Goal: Transaction & Acquisition: Purchase product/service

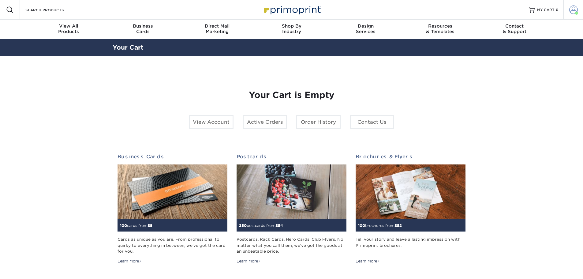
drag, startPoint x: 569, startPoint y: 9, endPoint x: 572, endPoint y: 10, distance: 3.8
click at [569, 9] on span at bounding box center [573, 10] width 9 height 9
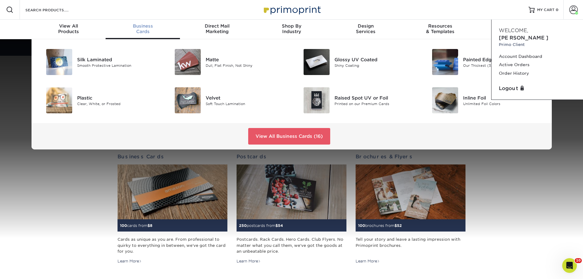
click at [132, 32] on div "Business Cards" at bounding box center [143, 28] width 74 height 11
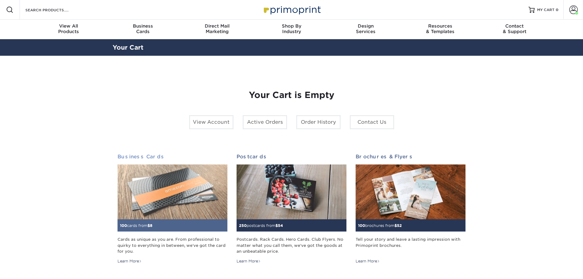
click at [173, 189] on img at bounding box center [172, 191] width 110 height 55
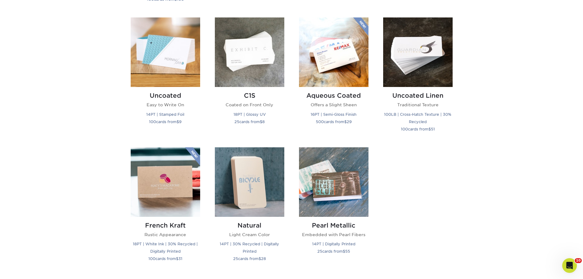
scroll to position [490, 0]
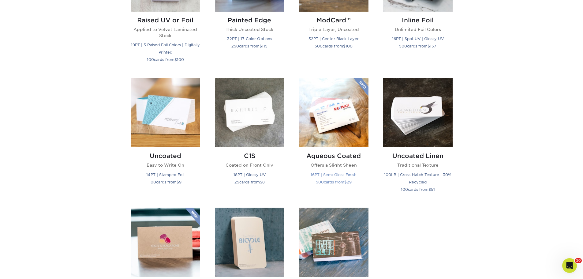
click at [346, 120] on img at bounding box center [333, 112] width 69 height 69
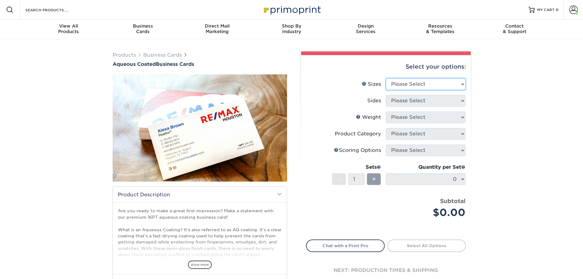
click at [428, 86] on select "Please Select 1.5" x 3.5" - Mini 1.75" x 3.5" - Mini 2" x 3" - Mini 2" x 3.5" -…" at bounding box center [426, 84] width 80 height 12
select select "2.00x3.50"
click at [386, 78] on select "Please Select 1.5" x 3.5" - Mini 1.75" x 3.5" - Mini 2" x 3" - Mini 2" x 3.5" -…" at bounding box center [426, 84] width 80 height 12
click at [417, 98] on select "Please Select Print Both Sides Print Front Only" at bounding box center [426, 101] width 80 height 12
select select "13abbda7-1d64-4f25-8bb2-c179b224825d"
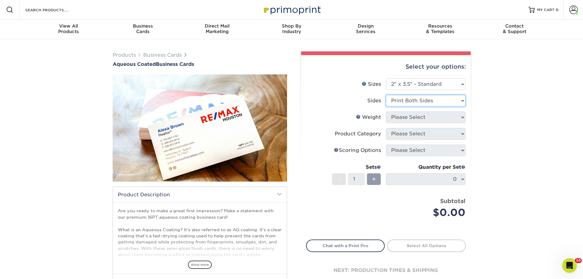
click at [386, 95] on select "Please Select Print Both Sides Print Front Only" at bounding box center [426, 101] width 80 height 12
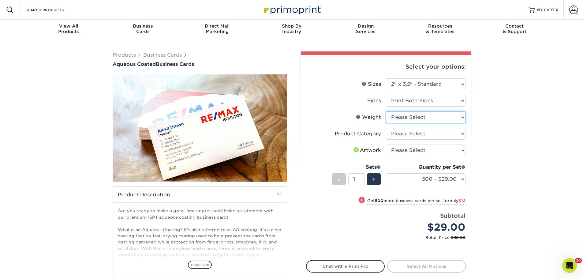
click at [443, 117] on select "Please Select 16PT" at bounding box center [426, 117] width 80 height 12
select select "16PT"
click at [386, 111] on select "Please Select 16PT" at bounding box center [426, 117] width 80 height 12
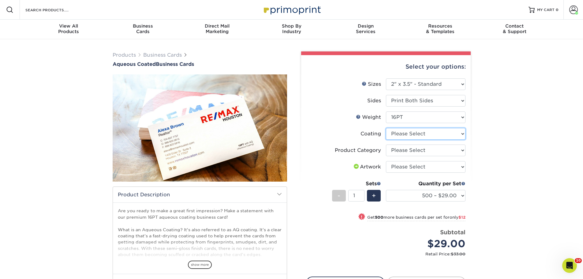
click at [439, 135] on select at bounding box center [426, 134] width 80 height 12
select select "d41dab50-ff65-4f4f-bb17-2afe4d36ae33"
click at [386, 128] on select at bounding box center [426, 134] width 80 height 12
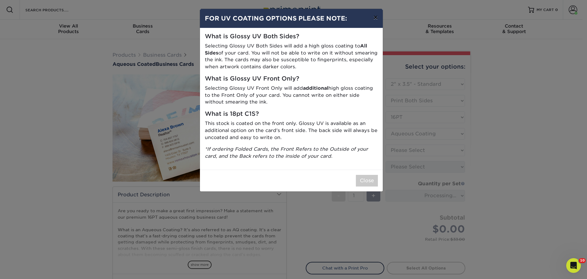
click at [377, 19] on button "×" at bounding box center [376, 17] width 14 height 17
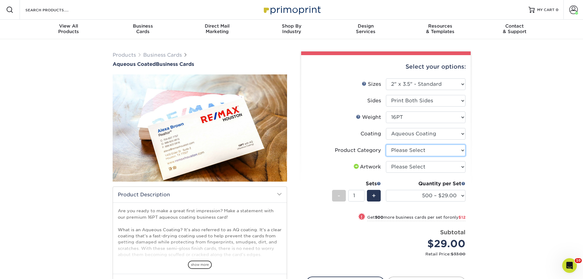
click at [446, 154] on select "Please Select Business Cards" at bounding box center [426, 150] width 80 height 12
select select "3b5148f1-0588-4f88-a218-97bcfdce65c1"
click at [386, 144] on select "Please Select Business Cards" at bounding box center [426, 150] width 80 height 12
click at [446, 164] on select "Please Select I will upload files I need a design - $100" at bounding box center [426, 167] width 80 height 12
select select "upload"
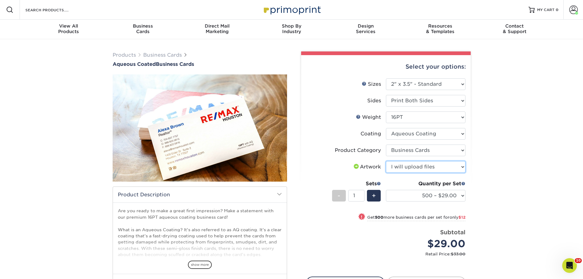
click at [386, 161] on select "Please Select I will upload files I need a design - $100" at bounding box center [426, 167] width 80 height 12
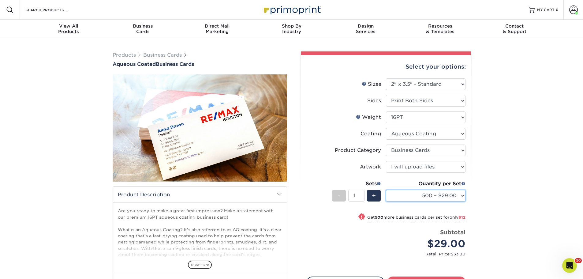
click at [442, 194] on select "500 – $29.00 1000 – $41.00 2500 – $88.00 5000 – $124.00 7500 – $198.00 10000 – …" at bounding box center [426, 196] width 80 height 12
click at [521, 177] on div "Products Business Cards Aqueous Coated Business Cards show more $" at bounding box center [291, 193] width 583 height 308
click at [163, 54] on link "Business Cards" at bounding box center [162, 55] width 39 height 6
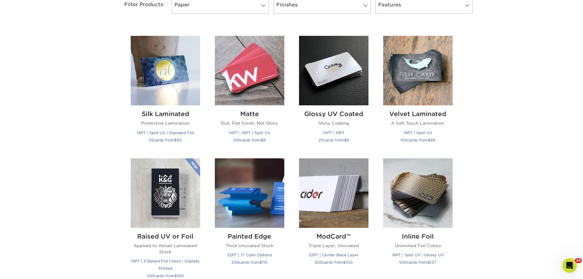
scroll to position [245, 0]
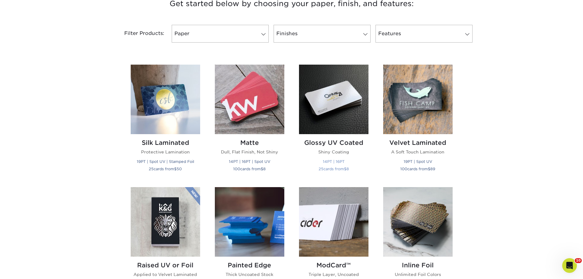
click at [327, 101] on img at bounding box center [333, 99] width 69 height 69
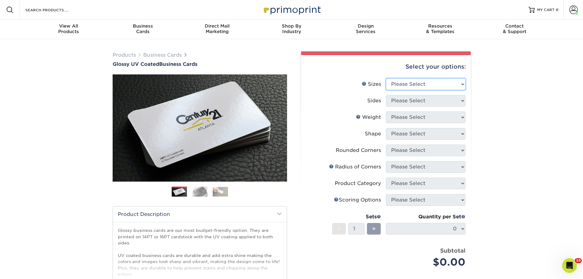
click at [428, 84] on select "Please Select 1.5" x 3.5" - Mini 1.75" x 3.5" - Mini 2" x 2" - Square 2" x 3" -…" at bounding box center [426, 84] width 80 height 12
select select "2.00x3.50"
click at [386, 78] on select "Please Select 1.5" x 3.5" - Mini 1.75" x 3.5" - Mini 2" x 2" - Square 2" x 3" -…" at bounding box center [426, 84] width 80 height 12
click at [423, 100] on select "Please Select Print Both Sides Print Front Only" at bounding box center [426, 101] width 80 height 12
select select "13abbda7-1d64-4f25-8bb2-c179b224825d"
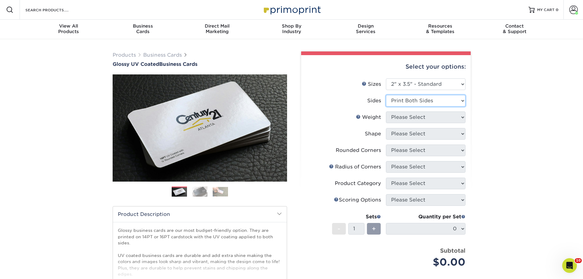
click at [386, 95] on select "Please Select Print Both Sides Print Front Only" at bounding box center [426, 101] width 80 height 12
click at [418, 118] on select "Please Select 16PT 14PT" at bounding box center [426, 117] width 80 height 12
select select "16PT"
click at [386, 111] on select "Please Select 16PT 14PT" at bounding box center [426, 117] width 80 height 12
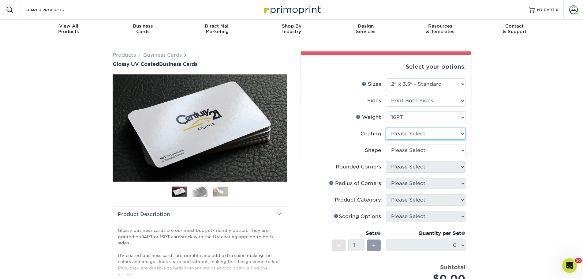
click at [417, 135] on select at bounding box center [426, 134] width 80 height 12
select select "ae367451-b2b8-45df-a344-0f05b6a12993"
click at [386, 128] on select at bounding box center [426, 134] width 80 height 12
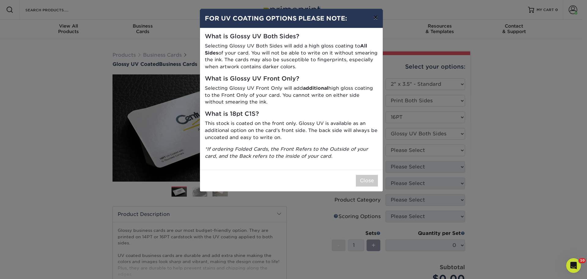
click at [377, 18] on button "×" at bounding box center [376, 17] width 14 height 17
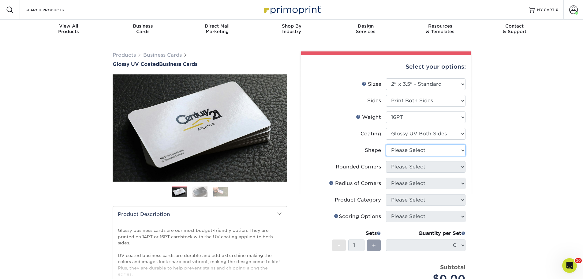
click at [436, 149] on select "Please Select Standard Oval" at bounding box center [426, 150] width 80 height 12
select select "standard"
click at [386, 144] on select "Please Select Standard Oval" at bounding box center [426, 150] width 80 height 12
click at [429, 168] on select "Please Select Yes - Round 2 Corners Yes - Round 4 Corners No" at bounding box center [426, 167] width 80 height 12
select select "0"
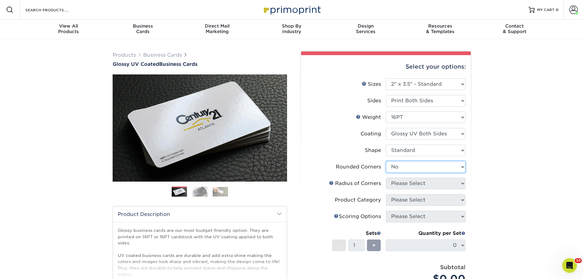
click at [386, 161] on select "Please Select Yes - Round 2 Corners Yes - Round 4 Corners No" at bounding box center [426, 167] width 80 height 12
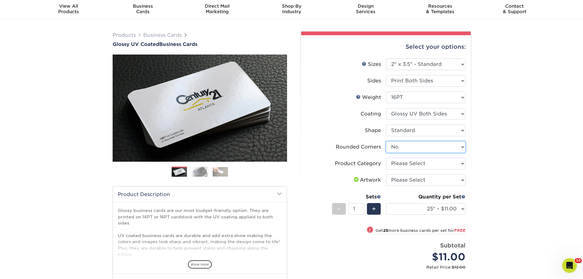
scroll to position [31, 0]
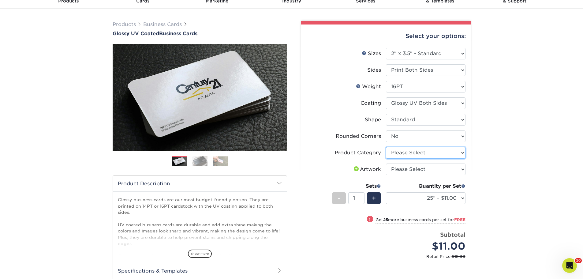
click at [442, 154] on select "Please Select Business Cards" at bounding box center [426, 153] width 80 height 12
select select "3b5148f1-0588-4f88-a218-97bcfdce65c1"
click at [386, 147] on select "Please Select Business Cards" at bounding box center [426, 153] width 80 height 12
click at [440, 170] on select "Please Select I will upload files I need a design - $100" at bounding box center [426, 169] width 80 height 12
select select "upload"
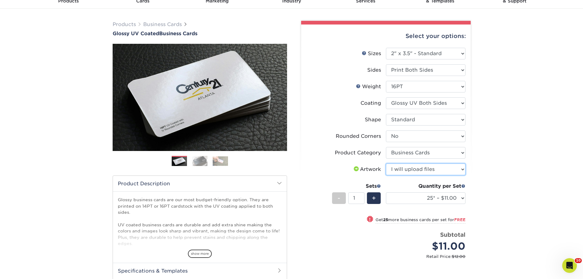
click at [386, 163] on select "Please Select I will upload files I need a design - $100" at bounding box center [426, 169] width 80 height 12
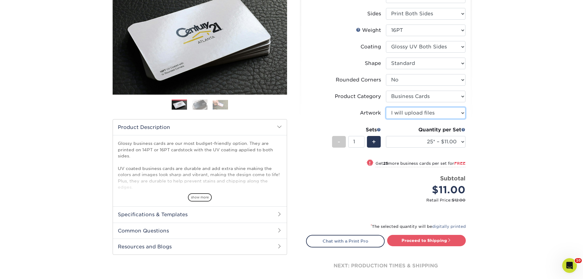
scroll to position [92, 0]
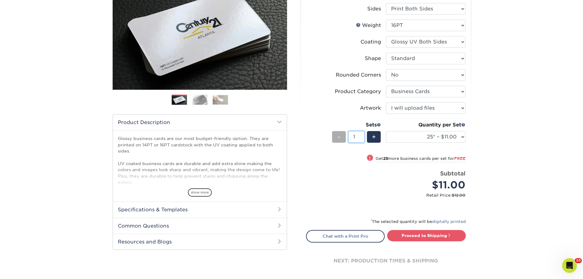
drag, startPoint x: 358, startPoint y: 138, endPoint x: 341, endPoint y: 136, distance: 17.1
click at [341, 136] on div "- 1 +" at bounding box center [356, 138] width 49 height 14
type input "21"
click at [444, 135] on select "25* – $11.00 50* – $11.00 100* – $11.00 250* – $20.00 500 – $39.00 1000 – $49.0…" at bounding box center [426, 137] width 80 height 12
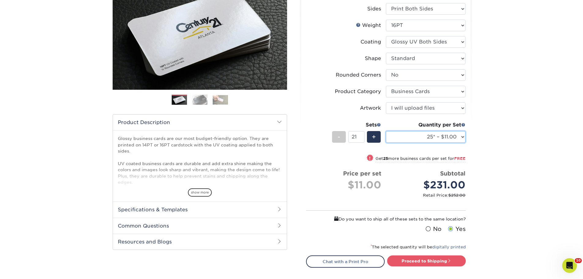
select select "250* – $20.00"
click at [386, 131] on select "25* – $11.00 50* – $11.00 100* – $11.00 250* – $20.00 500 – $39.00 1000 – $49.0…" at bounding box center [426, 137] width 80 height 12
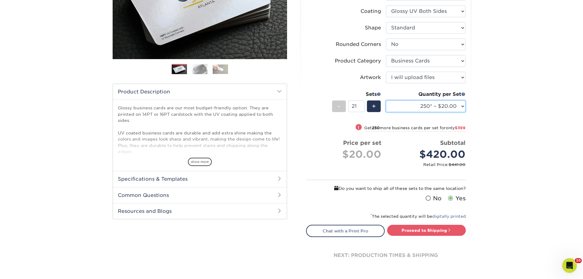
scroll to position [153, 0]
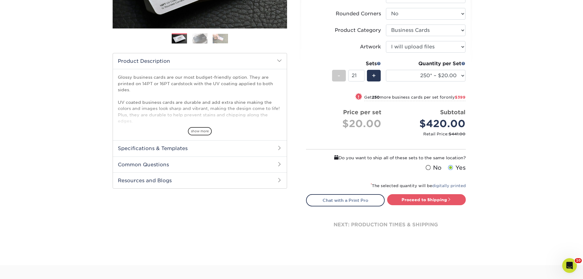
drag, startPoint x: 431, startPoint y: 199, endPoint x: 497, endPoint y: 205, distance: 65.8
click at [431, 199] on link "Proceed to Shipping" at bounding box center [426, 199] width 79 height 11
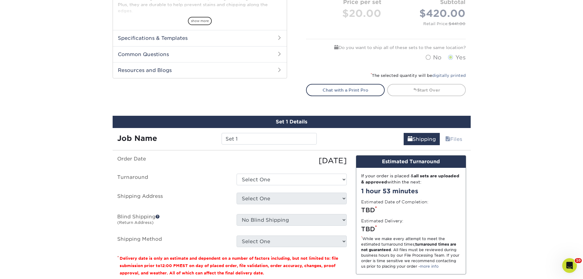
scroll to position [241, 0]
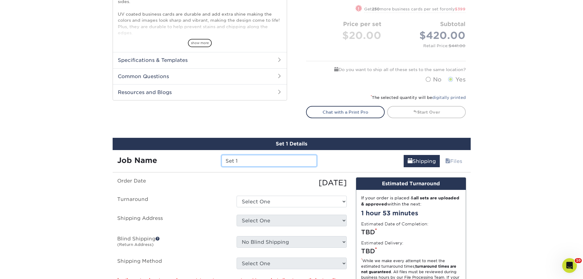
click at [257, 161] on input "Set 1" at bounding box center [269, 161] width 95 height 12
type input "S"
type input "K King"
click at [300, 194] on ul "Order Date 09/04/2025 Turnaround Select One 2-4 Business Days 2 Day Next Busine…" at bounding box center [231, 223] width 229 height 92
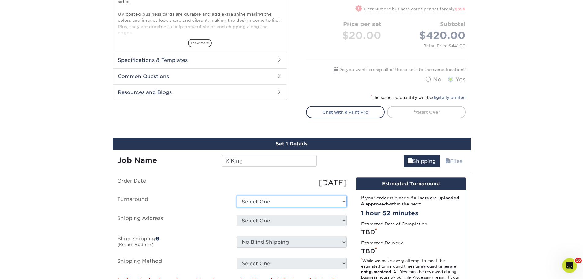
drag, startPoint x: 301, startPoint y: 201, endPoint x: 306, endPoint y: 206, distance: 7.1
click at [301, 201] on select "Select One 2-4 Business Days 2 Day Next Business Day" at bounding box center [292, 202] width 110 height 12
select select "274e0e85-5bbe-4acd-ae79-b59ebbc106a6"
click at [237, 196] on select "Select One 2-4 Business Days 2 Day Next Business Day" at bounding box center [292, 202] width 110 height 12
click at [259, 221] on select "Select One DL FB Foundation Home SEC U Way BBDC UW Work + Add New Address" at bounding box center [292, 220] width 110 height 12
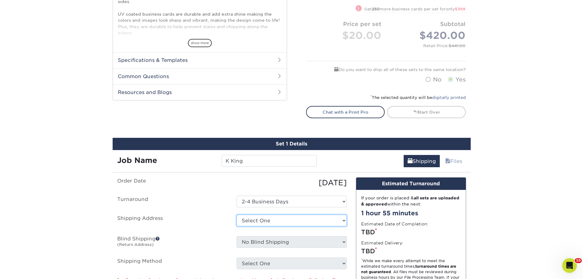
select select "283839"
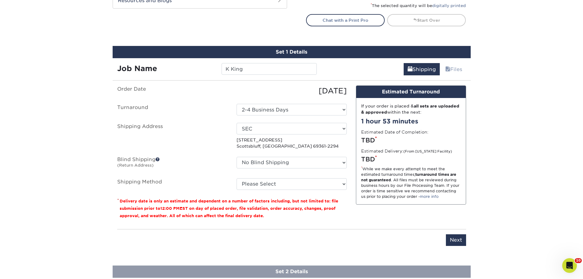
scroll to position [364, 0]
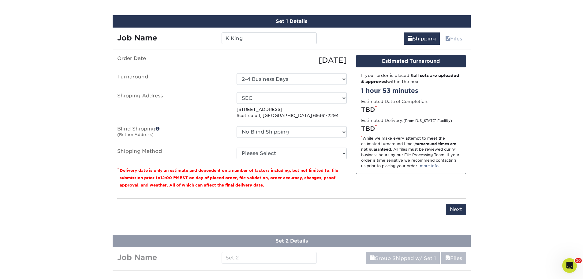
click at [294, 143] on ul "Order Date 09/04/2025 Turnaround Select One 2-4 Business Days 2 Day Next Busine…" at bounding box center [231, 107] width 229 height 104
click at [304, 155] on select "Please Select Ground Shipping (+$18.91) 3 Day Shipping Service (+$29.42) 2 Day …" at bounding box center [292, 153] width 110 height 12
select select "03"
click at [237, 147] on select "Please Select Ground Shipping (+$18.91) 3 Day Shipping Service (+$29.42) 2 Day …" at bounding box center [292, 153] width 110 height 12
click at [453, 209] on input "Next" at bounding box center [456, 209] width 20 height 12
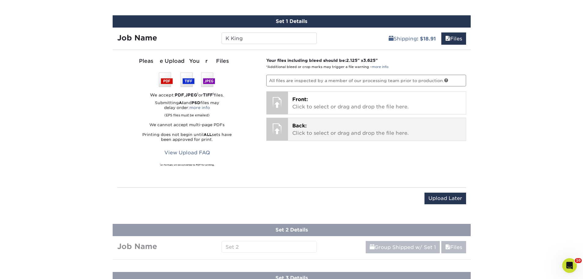
click at [334, 131] on p "Back: Click to select or drag and drop the file here." at bounding box center [376, 129] width 169 height 15
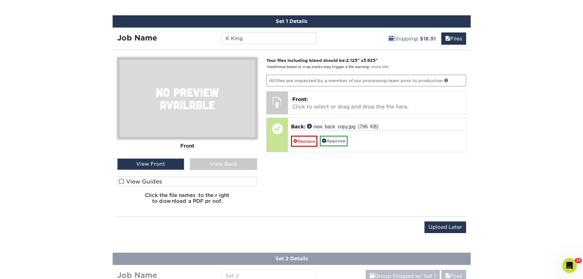
click at [225, 164] on div "View Back" at bounding box center [223, 164] width 67 height 12
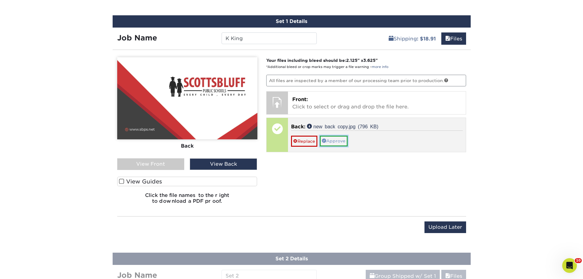
click at [338, 137] on link "Approve" at bounding box center [334, 141] width 28 height 10
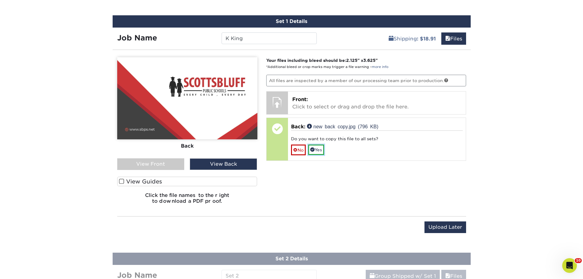
click at [321, 150] on link "Yes" at bounding box center [316, 149] width 16 height 10
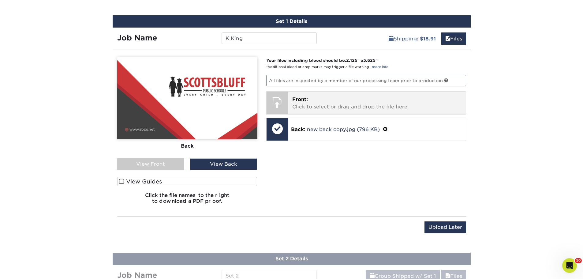
click at [311, 103] on p "Front: Click to select or drag and drop the file here." at bounding box center [376, 103] width 169 height 15
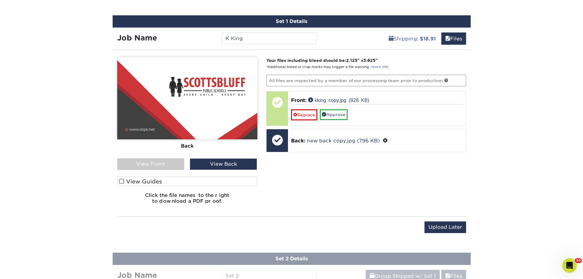
click at [170, 168] on div "View Front" at bounding box center [150, 164] width 67 height 12
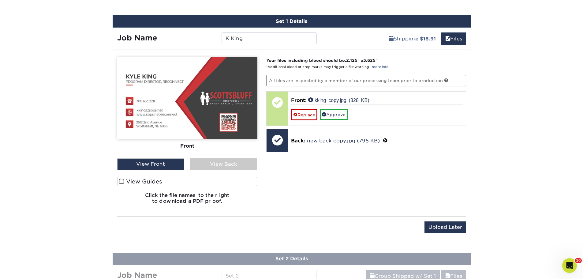
click at [119, 181] on span at bounding box center [121, 181] width 5 height 6
click at [0, 0] on input "View Guides" at bounding box center [0, 0] width 0 height 0
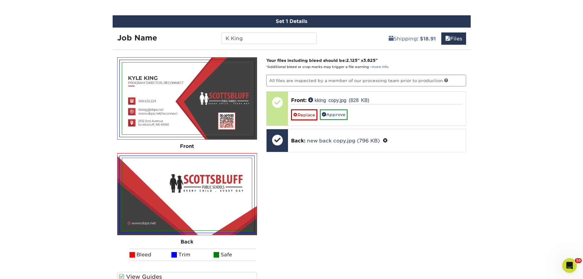
click at [119, 181] on img at bounding box center [187, 194] width 140 height 82
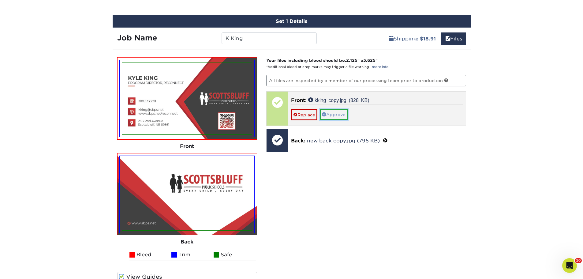
click at [336, 111] on link "Approve" at bounding box center [334, 114] width 28 height 10
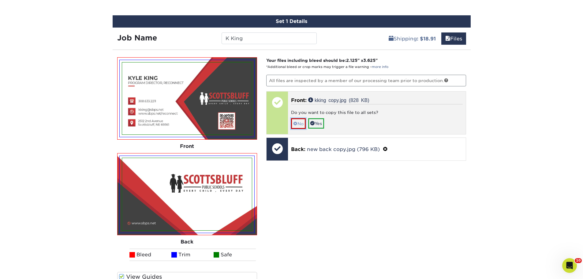
click at [299, 124] on link "No" at bounding box center [298, 123] width 15 height 11
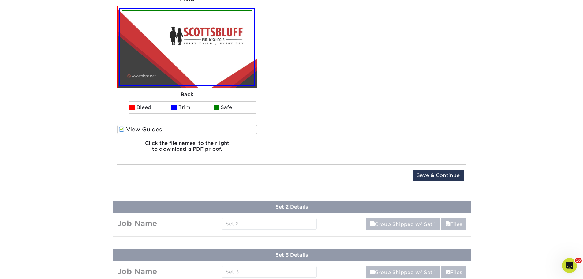
scroll to position [578, 0]
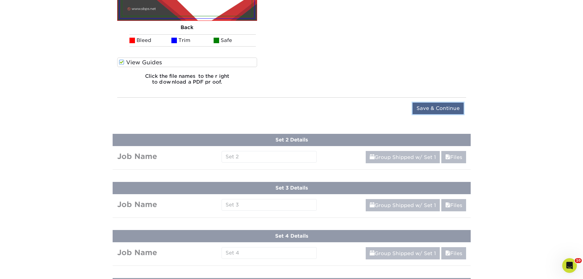
click at [425, 109] on input "Save & Continue" at bounding box center [437, 109] width 51 height 12
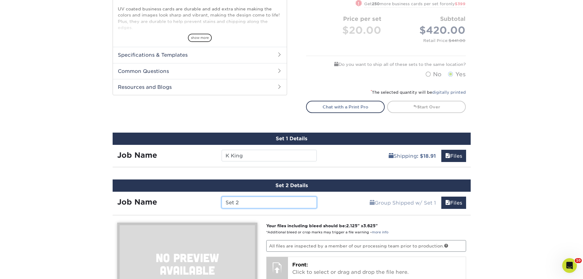
scroll to position [279, 0]
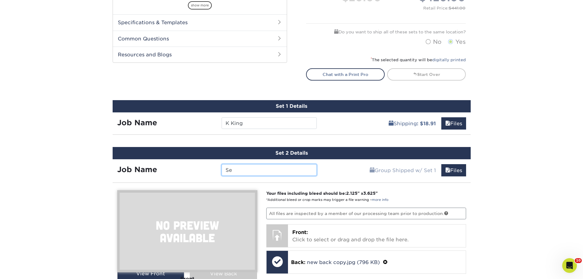
type input "S"
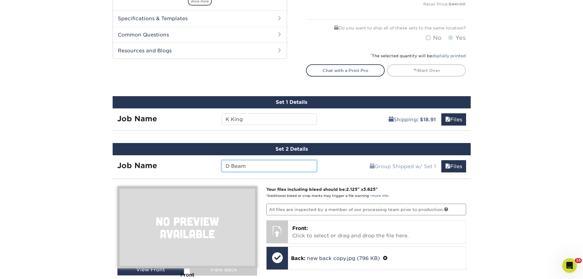
scroll to position [340, 0]
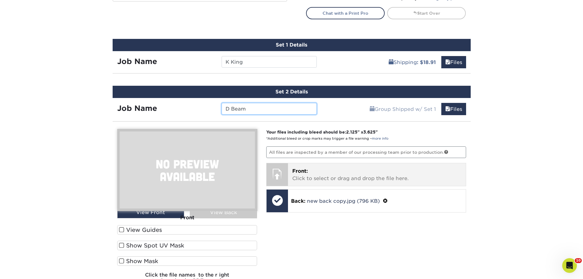
type input "D Beam"
click at [332, 174] on p "Front: Click to select or drag and drop the file here." at bounding box center [376, 174] width 169 height 15
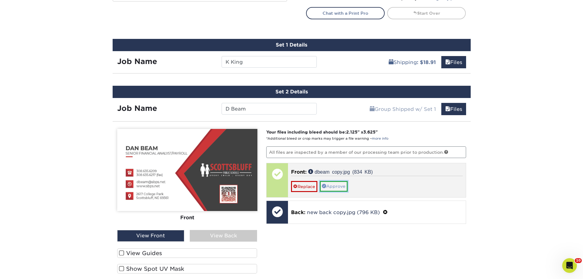
click at [342, 187] on link "Approve" at bounding box center [334, 186] width 28 height 10
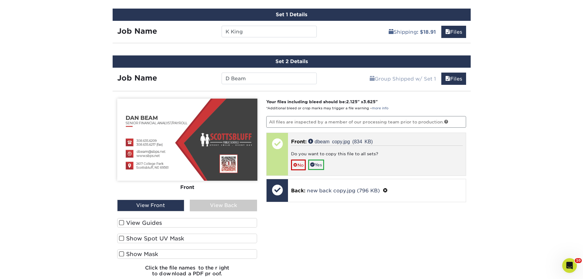
scroll to position [371, 0]
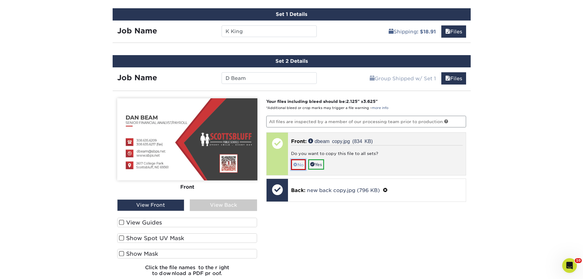
click at [296, 165] on span at bounding box center [295, 164] width 4 height 5
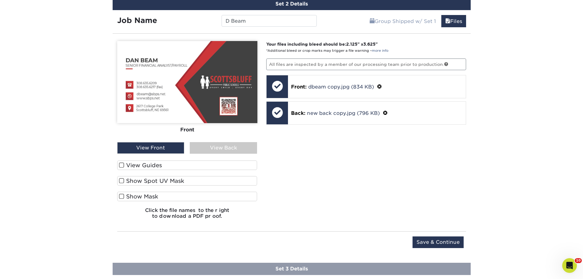
scroll to position [432, 0]
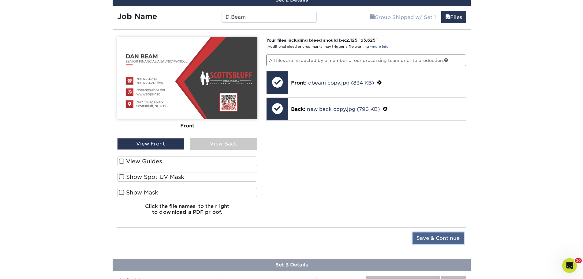
click at [434, 240] on input "Save & Continue" at bounding box center [437, 238] width 51 height 12
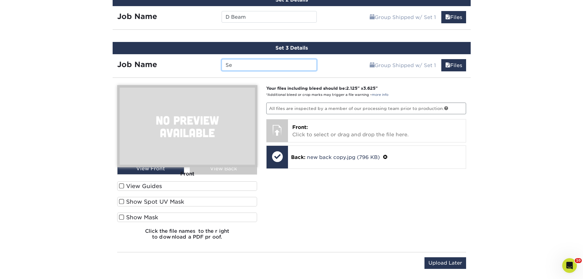
type input "S"
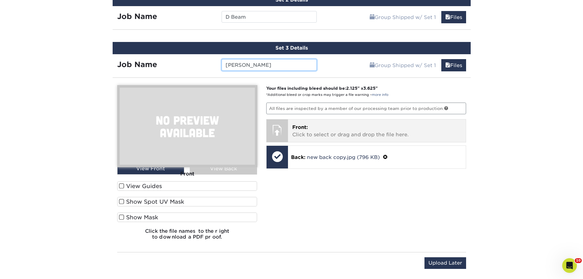
type input "[PERSON_NAME]"
click at [316, 131] on p "Front: Click to select or drag and drop the file here." at bounding box center [376, 131] width 169 height 15
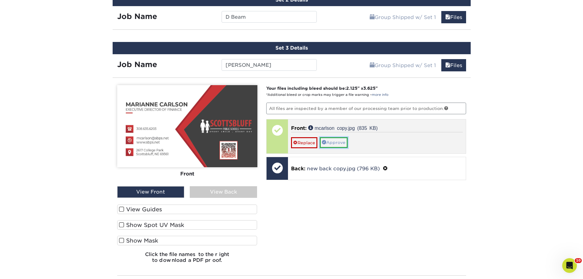
click at [340, 144] on link "Approve" at bounding box center [334, 142] width 28 height 10
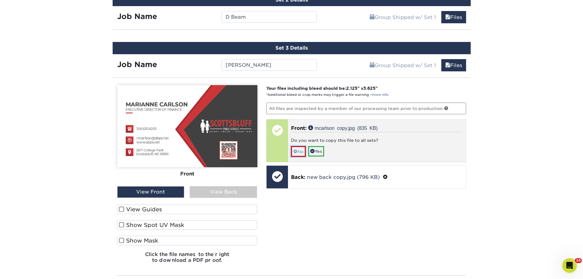
click at [297, 152] on link "No" at bounding box center [298, 151] width 15 height 11
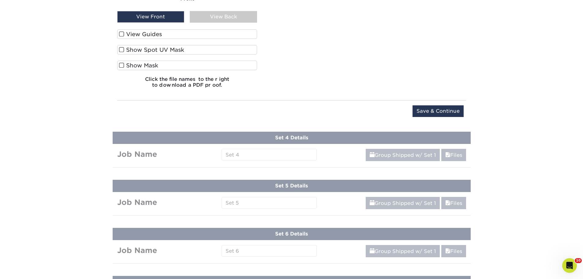
scroll to position [615, 0]
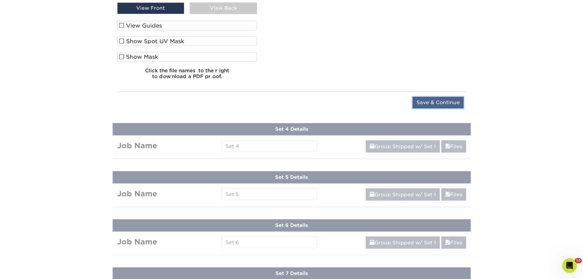
click at [432, 101] on input "Save & Continue" at bounding box center [437, 103] width 51 height 12
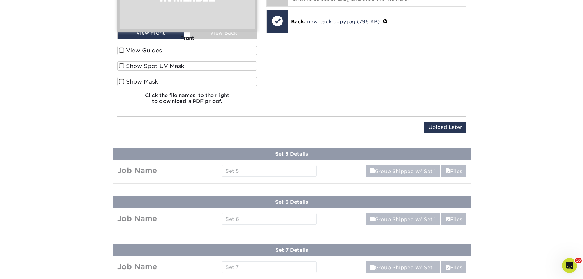
scroll to position [405, 0]
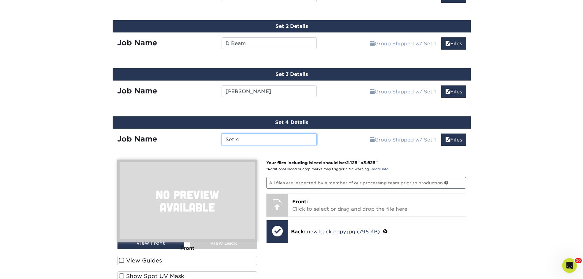
drag, startPoint x: 261, startPoint y: 142, endPoint x: 109, endPoint y: 135, distance: 151.9
click at [110, 135] on div "Set 4 Details Job Name Set 4 Group Shipped w/ Set 1 Files Continue You've choos…" at bounding box center [291, 229] width 367 height 241
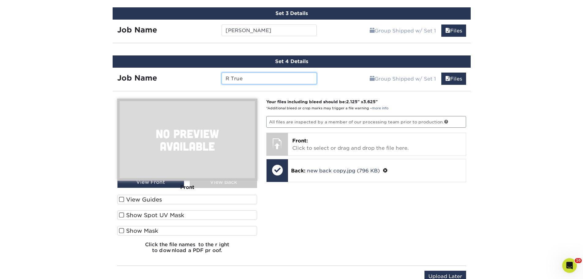
scroll to position [467, 0]
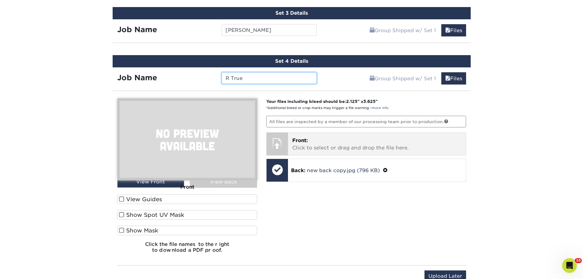
type input "R True"
click at [348, 142] on p "Front: Click to select or drag and drop the file here." at bounding box center [376, 144] width 169 height 15
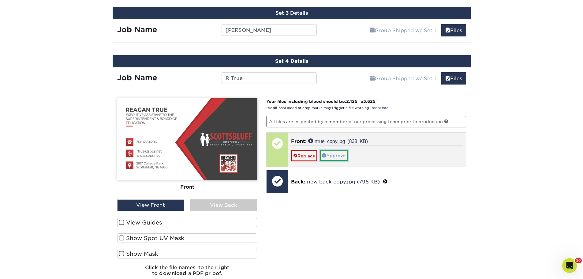
click at [344, 158] on link "Approve" at bounding box center [334, 155] width 28 height 10
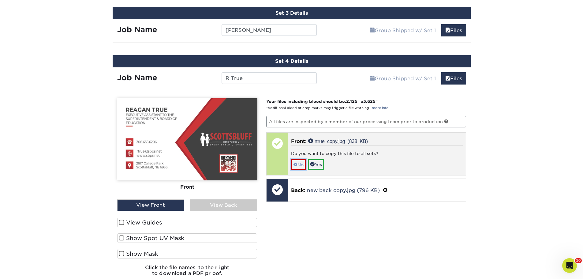
click at [301, 163] on link "No" at bounding box center [298, 164] width 15 height 11
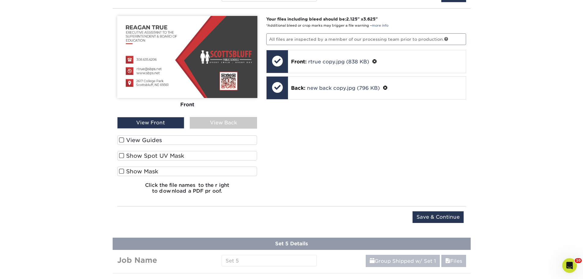
scroll to position [558, 0]
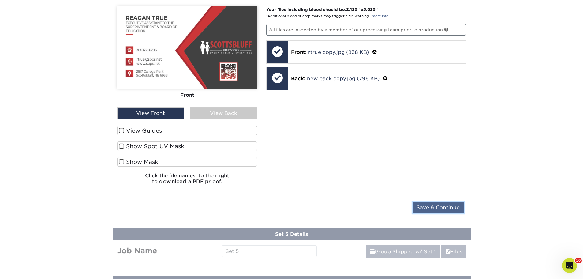
click at [449, 205] on input "Save & Continue" at bounding box center [437, 208] width 51 height 12
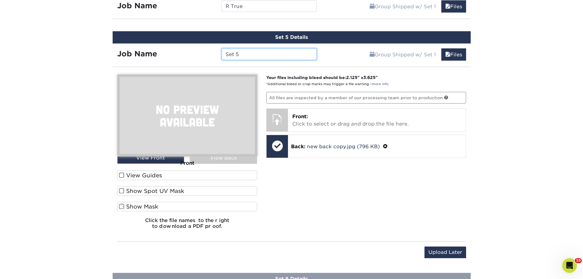
scroll to position [528, 0]
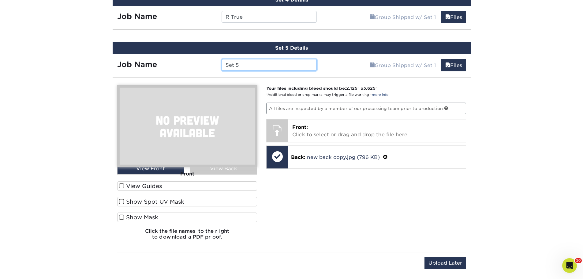
drag, startPoint x: 266, startPoint y: 66, endPoint x: 147, endPoint y: 57, distance: 119.4
click at [149, 56] on div "Job Name Set 5" at bounding box center [217, 63] width 209 height 18
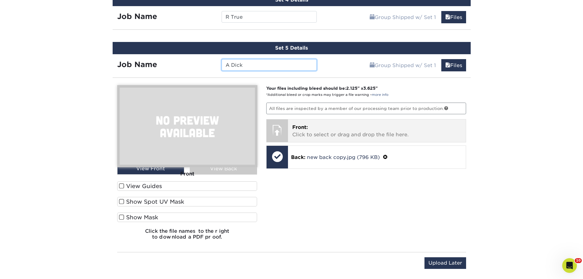
type input "A Dick"
click at [325, 135] on p "Front: Click to select or drag and drop the file here." at bounding box center [376, 131] width 169 height 15
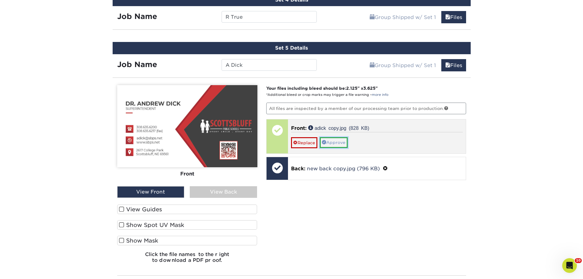
click at [336, 142] on link "Approve" at bounding box center [334, 142] width 28 height 10
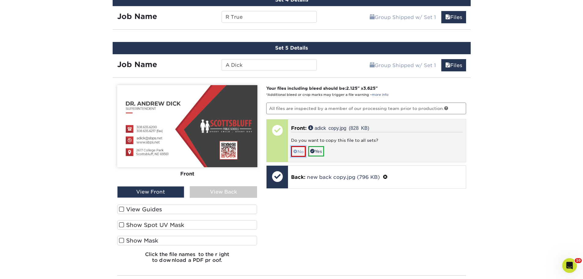
click at [298, 152] on link "No" at bounding box center [298, 151] width 15 height 11
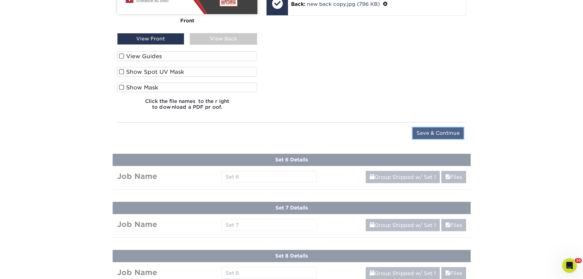
click at [436, 134] on input "Save & Continue" at bounding box center [437, 133] width 51 height 12
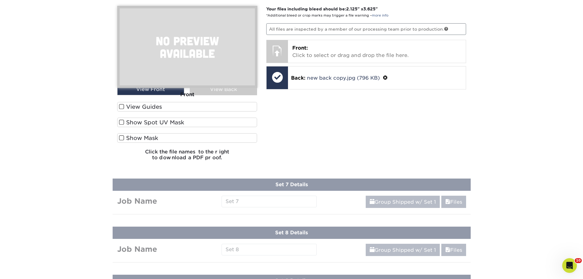
scroll to position [502, 0]
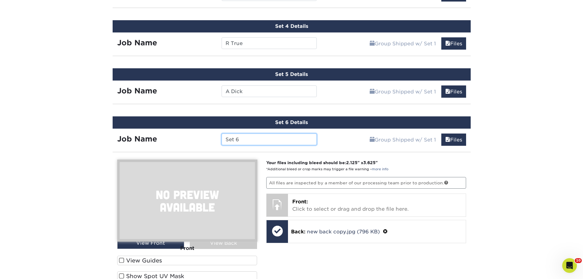
drag, startPoint x: 243, startPoint y: 142, endPoint x: 171, endPoint y: 141, distance: 71.3
click at [171, 141] on div "Job Name Set 6" at bounding box center [217, 139] width 209 height 12
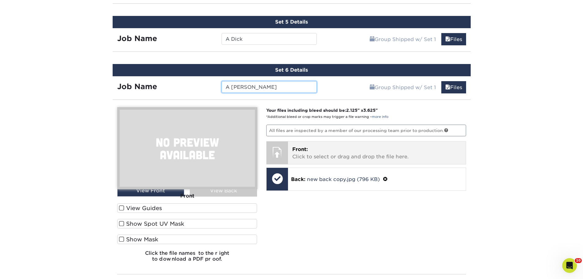
scroll to position [563, 0]
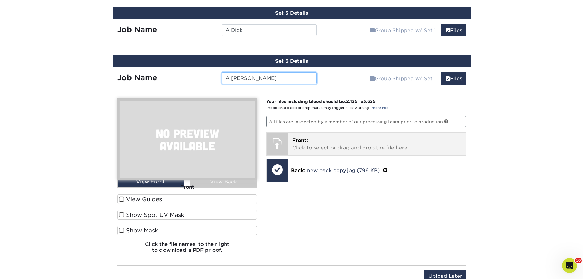
type input "A [PERSON_NAME]"
click at [312, 151] on p "Front: Click to select or drag and drop the file here." at bounding box center [376, 144] width 169 height 15
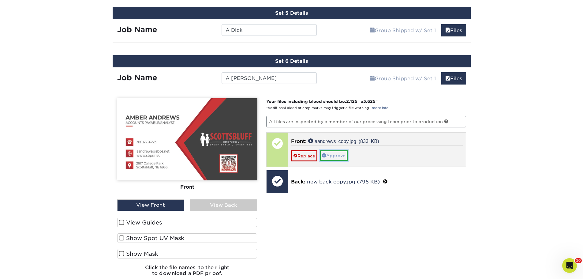
click at [339, 159] on link "Approve" at bounding box center [334, 155] width 28 height 10
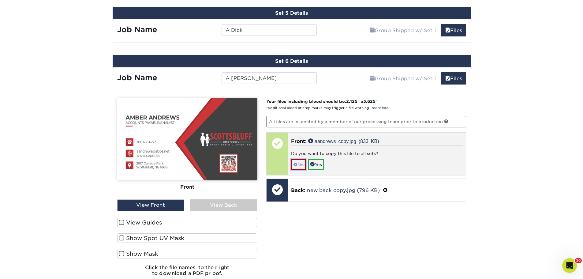
click at [298, 166] on link "No" at bounding box center [298, 164] width 15 height 11
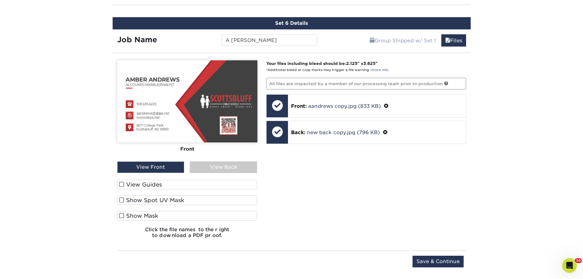
scroll to position [654, 0]
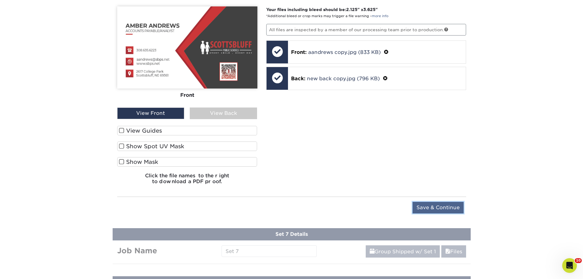
click at [459, 209] on input "Save & Continue" at bounding box center [437, 208] width 51 height 12
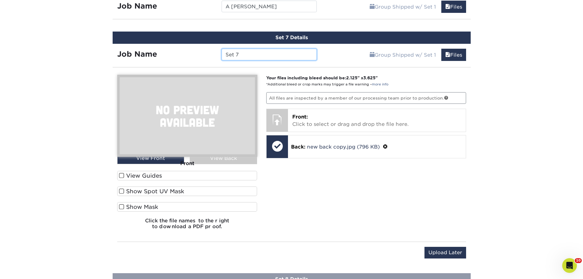
scroll to position [624, 0]
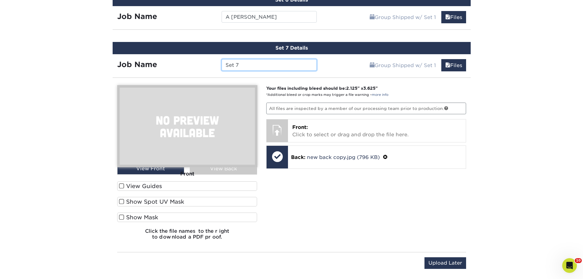
drag, startPoint x: 238, startPoint y: 62, endPoint x: 96, endPoint y: 50, distance: 141.9
click at [107, 44] on div "Products Business Cards Glossy UV Coated Business Cards Previous Next" at bounding box center [291, 183] width 583 height 1536
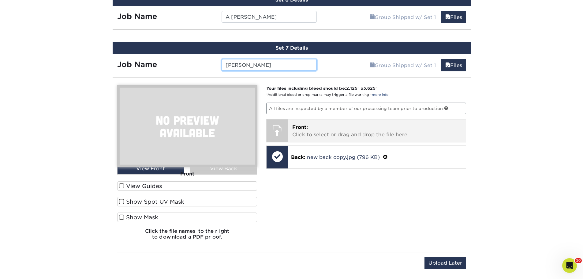
type input "[PERSON_NAME]"
click at [320, 125] on p "Front: Click to select or drag and drop the file here." at bounding box center [376, 131] width 169 height 15
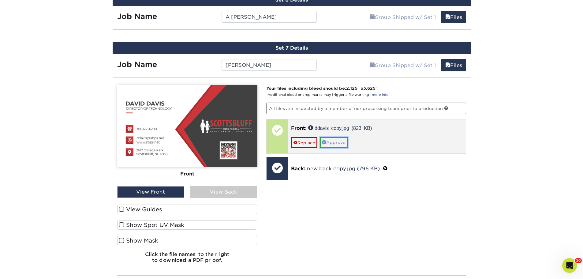
click at [344, 145] on link "Approve" at bounding box center [334, 142] width 28 height 10
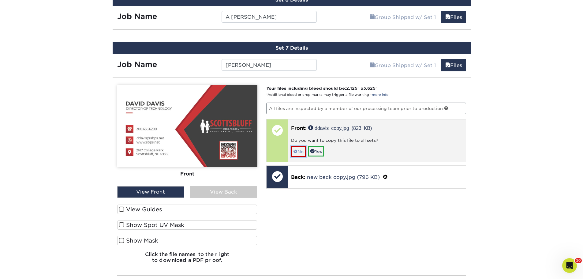
click at [298, 150] on link "No" at bounding box center [298, 151] width 15 height 11
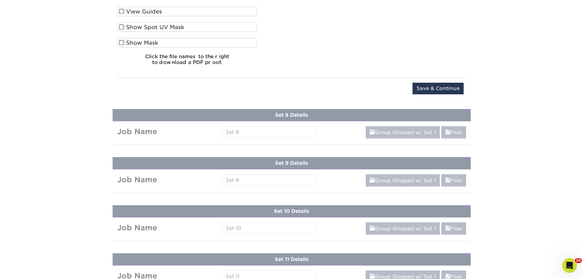
scroll to position [777, 0]
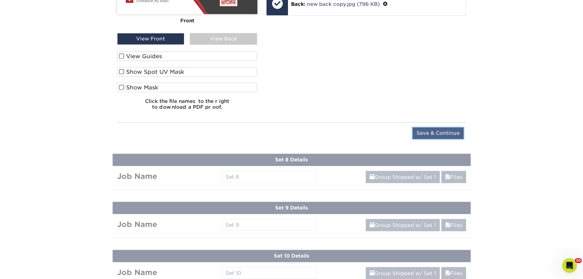
click at [448, 133] on input "Save & Continue" at bounding box center [437, 133] width 51 height 12
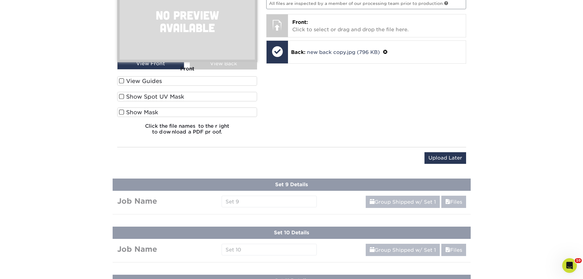
scroll to position [598, 0]
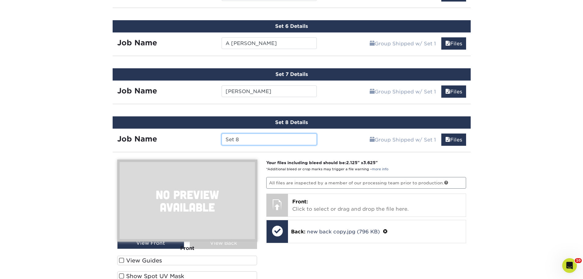
click at [239, 142] on input "Set 8" at bounding box center [269, 139] width 95 height 12
type input "S"
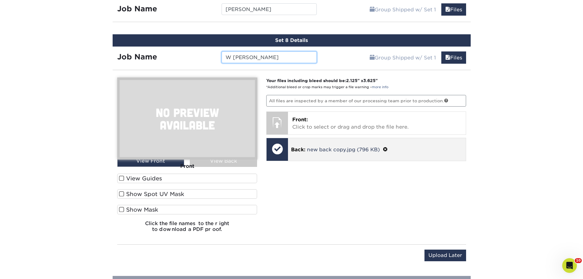
scroll to position [689, 0]
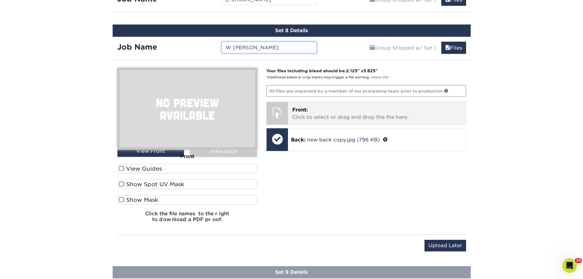
type input "W [PERSON_NAME]"
click at [359, 113] on p "Front: Click to select or drag and drop the file here." at bounding box center [376, 113] width 169 height 15
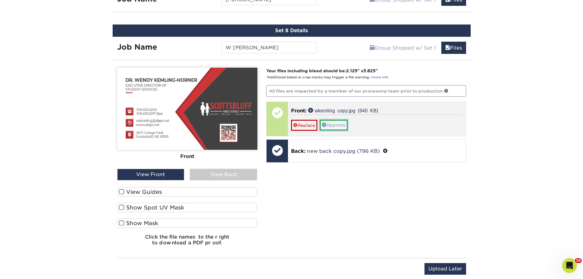
click at [333, 126] on link "Approve" at bounding box center [334, 125] width 28 height 10
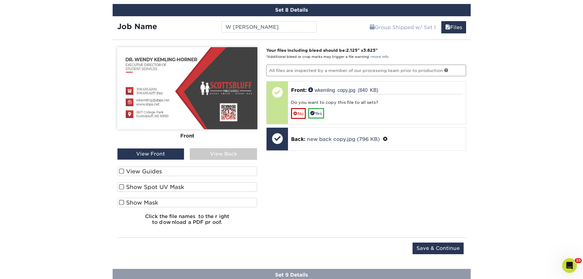
scroll to position [720, 0]
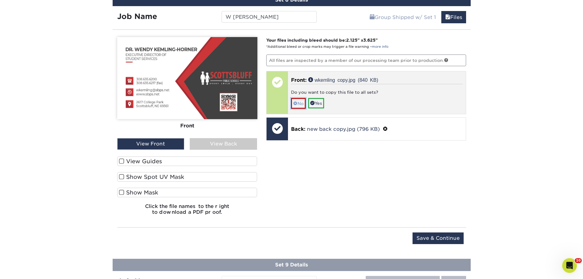
click at [297, 103] on span at bounding box center [295, 103] width 4 height 5
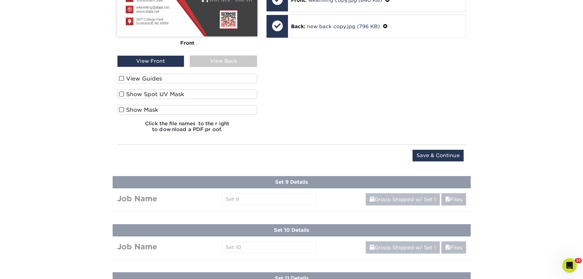
scroll to position [842, 0]
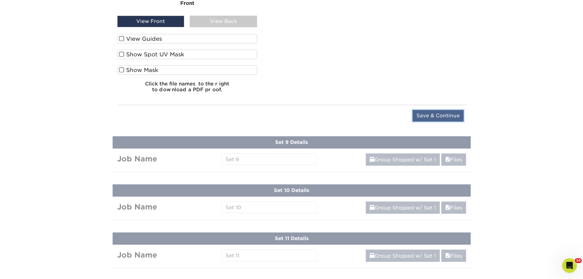
click at [439, 118] on input "Save & Continue" at bounding box center [437, 116] width 51 height 12
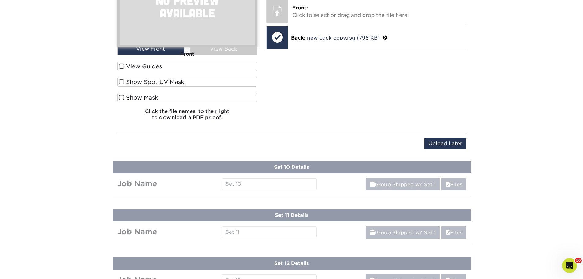
scroll to position [646, 0]
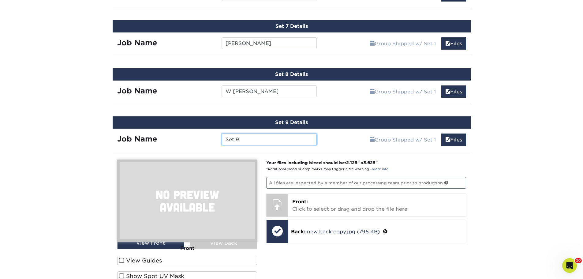
drag, startPoint x: 247, startPoint y: 138, endPoint x: 160, endPoint y: 141, distance: 87.6
click at [160, 141] on div "Job Name Set 9" at bounding box center [217, 139] width 209 height 12
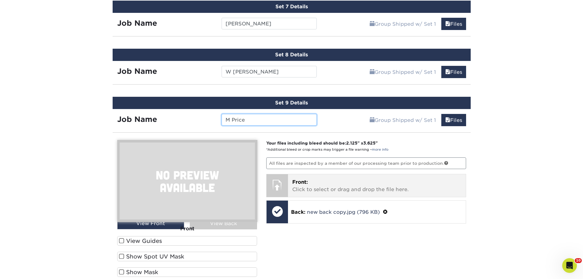
scroll to position [676, 0]
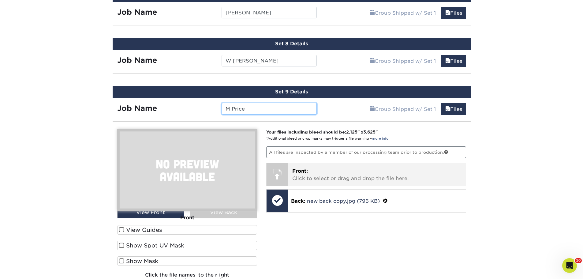
type input "M Price"
click at [356, 179] on p "Front: Click to select or drag and drop the file here." at bounding box center [376, 174] width 169 height 15
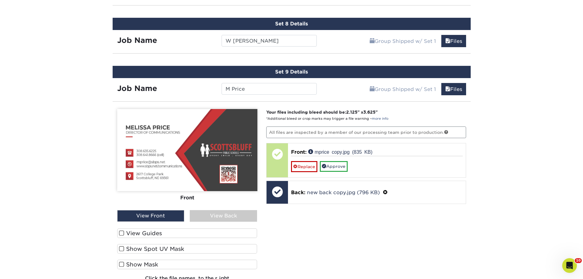
scroll to position [707, 0]
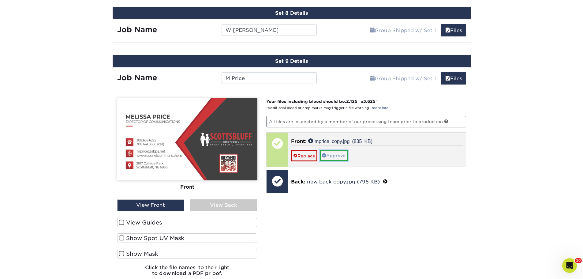
click at [341, 156] on link "Approve" at bounding box center [334, 155] width 28 height 10
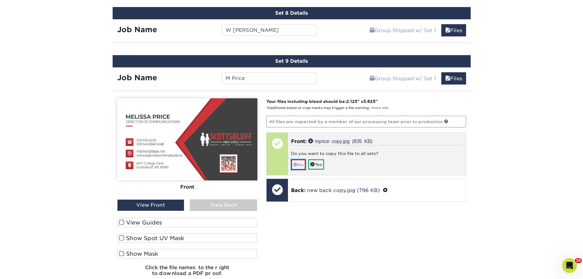
click at [294, 166] on span at bounding box center [295, 164] width 4 height 5
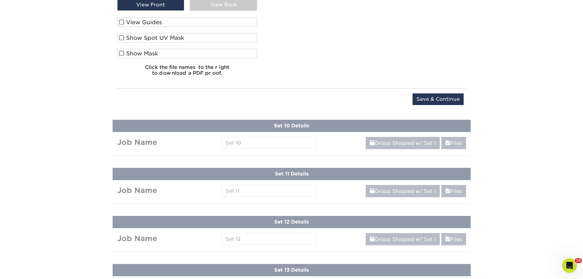
scroll to position [921, 0]
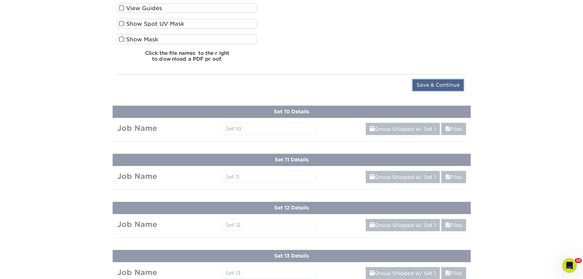
click at [440, 88] on input "Save & Continue" at bounding box center [437, 85] width 51 height 12
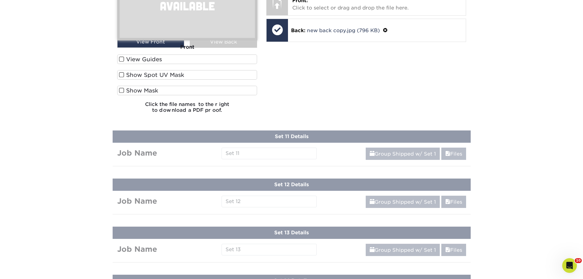
scroll to position [694, 0]
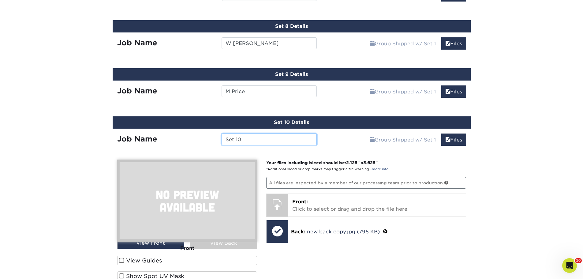
drag, startPoint x: 246, startPoint y: 136, endPoint x: 196, endPoint y: 131, distance: 50.2
click at [196, 131] on div "Job Name Set 10" at bounding box center [217, 138] width 209 height 18
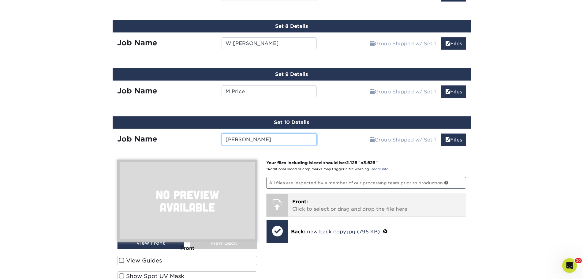
type input "[PERSON_NAME]"
click at [331, 204] on p "Front: Click to select or drag and drop the file here." at bounding box center [376, 205] width 169 height 15
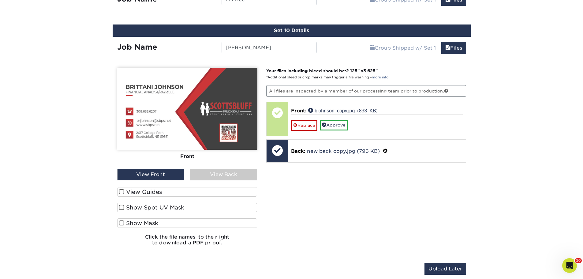
scroll to position [816, 0]
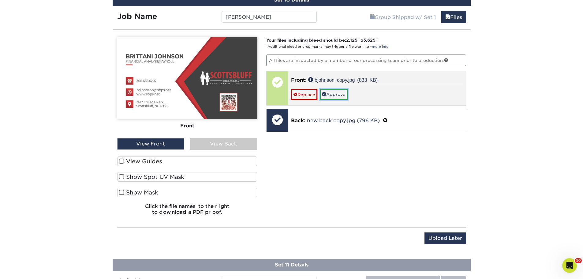
drag, startPoint x: 332, startPoint y: 92, endPoint x: 359, endPoint y: 98, distance: 26.9
click at [332, 92] on link "Approve" at bounding box center [334, 94] width 28 height 10
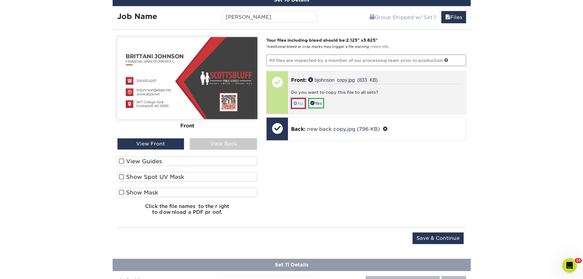
click at [293, 104] on link "No" at bounding box center [298, 103] width 15 height 11
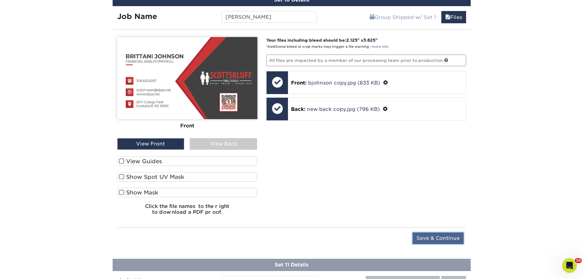
click at [423, 235] on input "Save & Continue" at bounding box center [437, 238] width 51 height 12
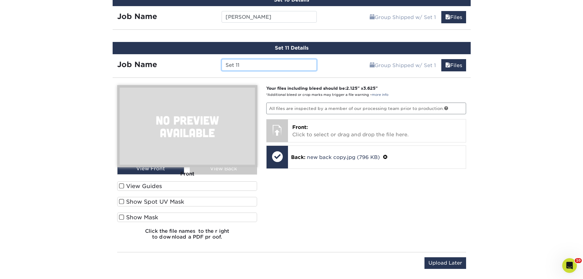
drag, startPoint x: 251, startPoint y: 67, endPoint x: 56, endPoint y: 67, distance: 194.9
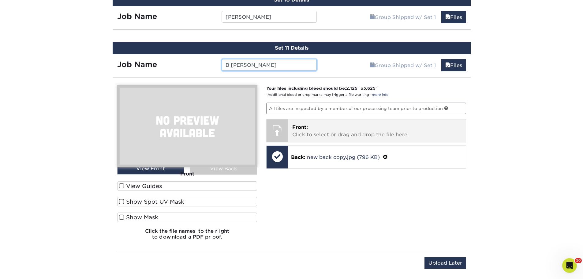
type input "B [PERSON_NAME]"
click at [308, 133] on p "Front: Click to select or drag and drop the file here." at bounding box center [376, 131] width 169 height 15
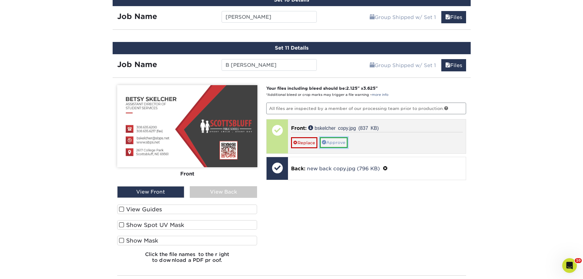
click at [333, 143] on link "Approve" at bounding box center [334, 142] width 28 height 10
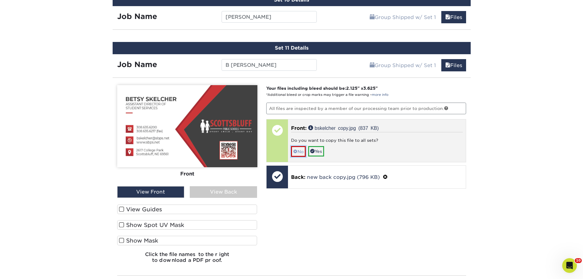
click at [296, 150] on span at bounding box center [295, 151] width 4 height 5
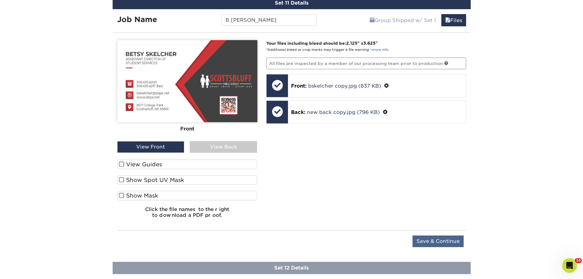
scroll to position [908, 0]
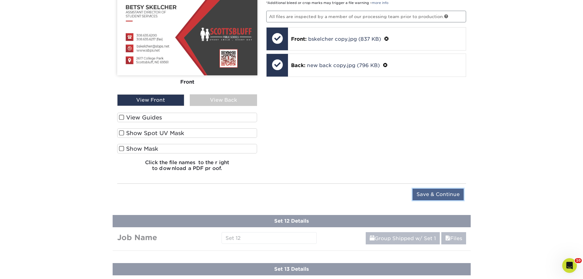
click at [446, 196] on input "Save & Continue" at bounding box center [437, 194] width 51 height 12
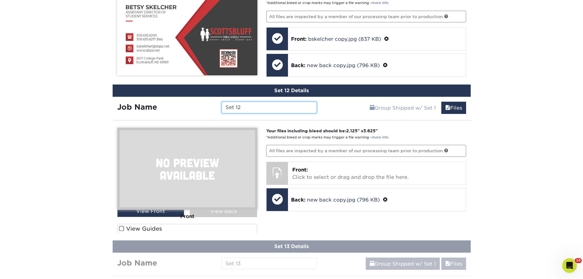
scroll to position [907, 0]
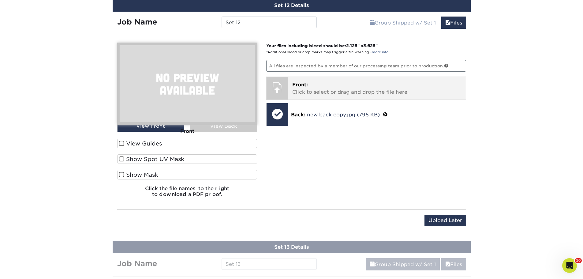
click at [330, 82] on p "Front: Click to select or drag and drop the file here." at bounding box center [376, 88] width 169 height 15
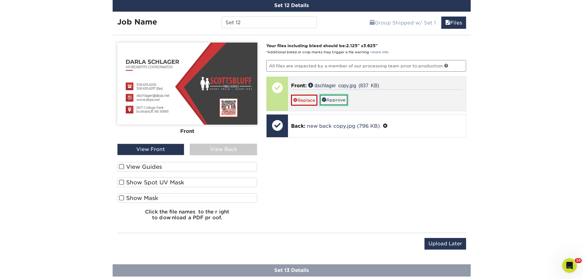
drag, startPoint x: 338, startPoint y: 102, endPoint x: 342, endPoint y: 102, distance: 4.0
click at [338, 102] on link "Approve" at bounding box center [334, 100] width 28 height 10
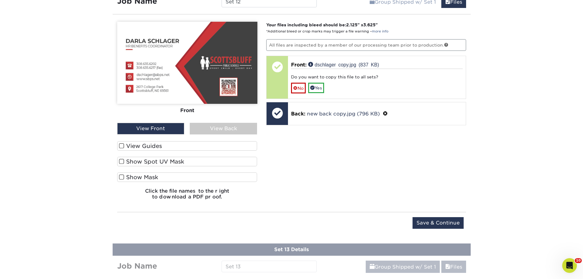
scroll to position [937, 0]
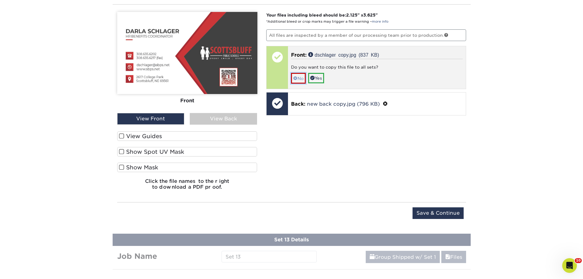
click at [297, 75] on link "No" at bounding box center [298, 78] width 15 height 11
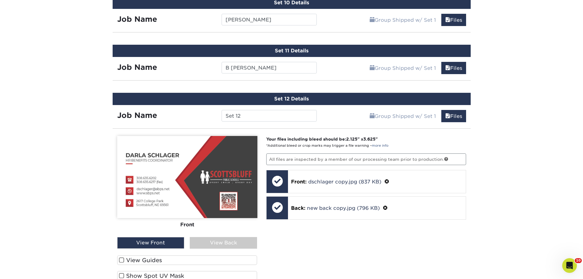
scroll to position [815, 0]
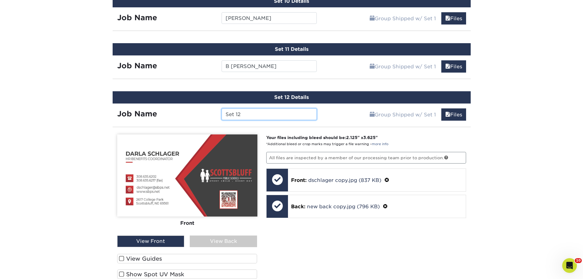
drag, startPoint x: 248, startPoint y: 117, endPoint x: 100, endPoint y: 92, distance: 149.9
click at [118, 109] on div "Job Name Set 12" at bounding box center [217, 114] width 209 height 12
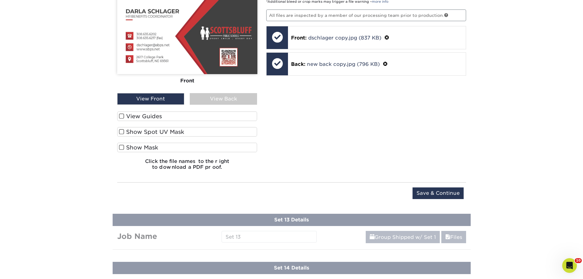
scroll to position [968, 0]
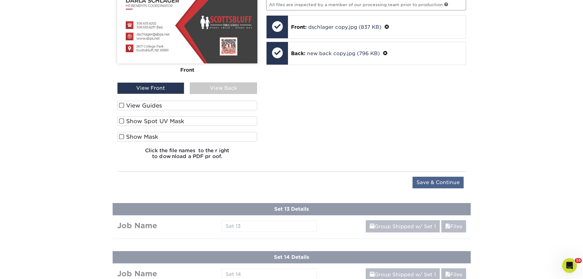
type input "D Schlager"
click at [438, 179] on input "Save & Continue" at bounding box center [437, 183] width 51 height 12
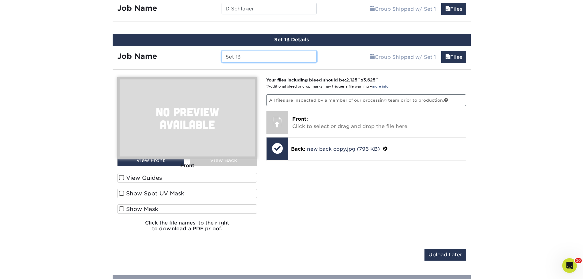
scroll to position [876, 0]
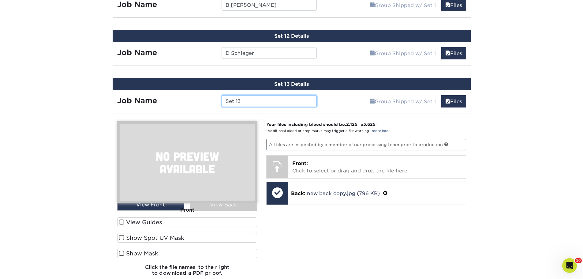
drag, startPoint x: 251, startPoint y: 101, endPoint x: 106, endPoint y: 102, distance: 144.7
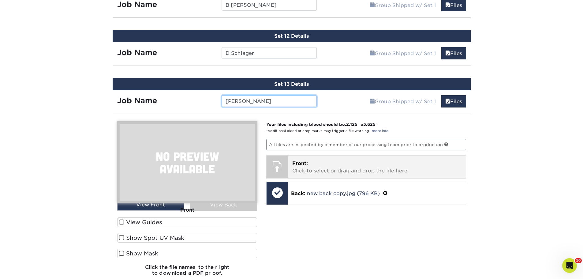
type input "[PERSON_NAME]"
click at [327, 168] on p "Front: Click to select or drag and drop the file here." at bounding box center [376, 167] width 169 height 15
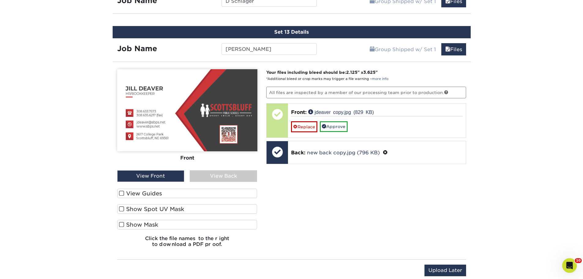
scroll to position [937, 0]
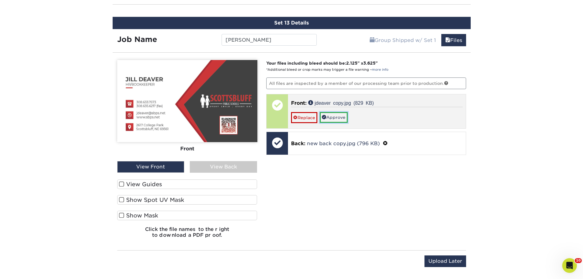
drag, startPoint x: 335, startPoint y: 118, endPoint x: 365, endPoint y: 128, distance: 31.6
click at [335, 118] on link "Approve" at bounding box center [334, 117] width 28 height 10
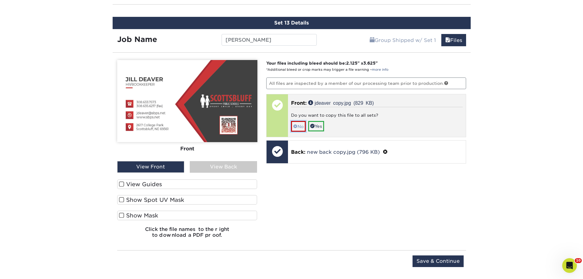
click at [297, 129] on span at bounding box center [295, 126] width 4 height 5
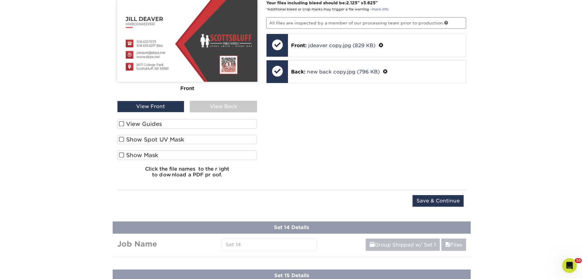
scroll to position [998, 0]
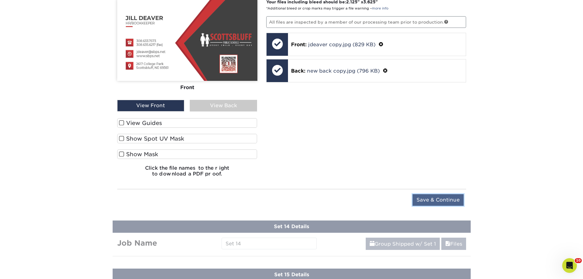
click at [444, 200] on input "Save & Continue" at bounding box center [437, 200] width 51 height 12
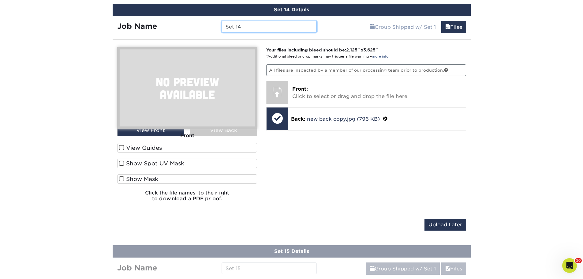
drag, startPoint x: 244, startPoint y: 28, endPoint x: 172, endPoint y: 22, distance: 73.1
click at [172, 22] on div "Job Name Set 14" at bounding box center [217, 27] width 209 height 12
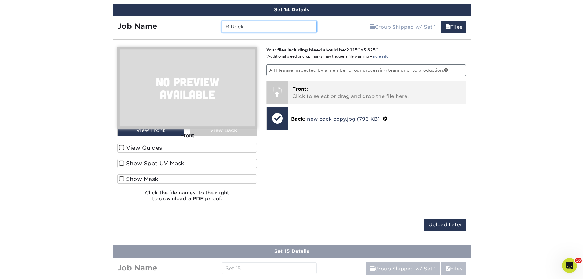
type input "B Rock"
click at [320, 94] on p "Front: Click to select or drag and drop the file here." at bounding box center [376, 92] width 169 height 15
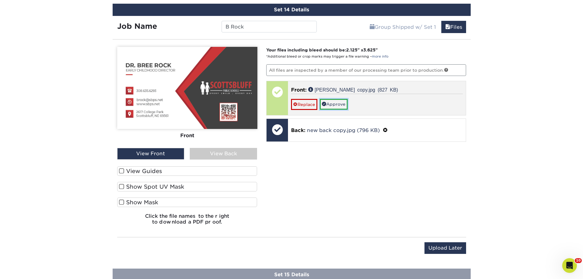
drag, startPoint x: 344, startPoint y: 104, endPoint x: 362, endPoint y: 105, distance: 18.1
click at [344, 104] on link "Approve" at bounding box center [334, 104] width 28 height 10
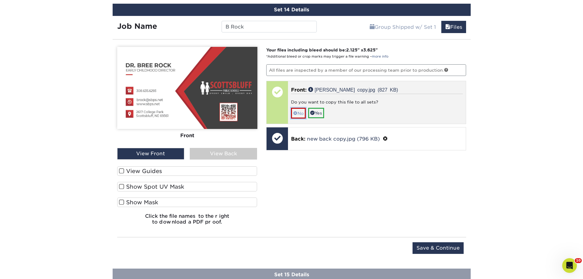
click at [296, 115] on span at bounding box center [295, 113] width 4 height 5
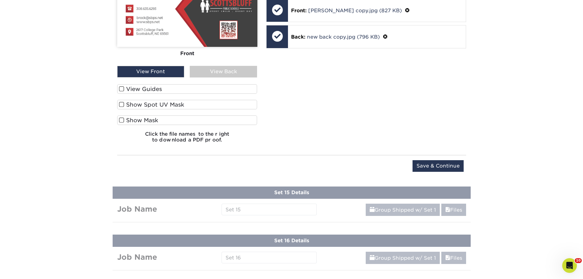
scroll to position [1090, 0]
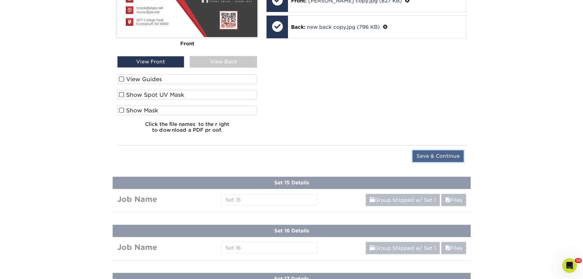
click at [442, 157] on input "Save & Continue" at bounding box center [437, 156] width 51 height 12
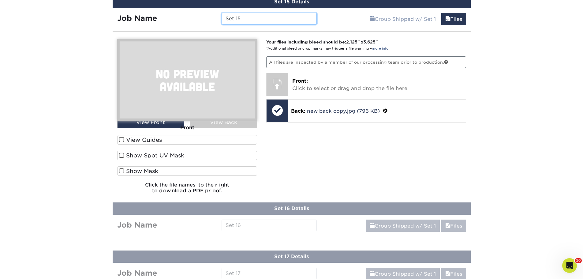
scroll to position [934, 0]
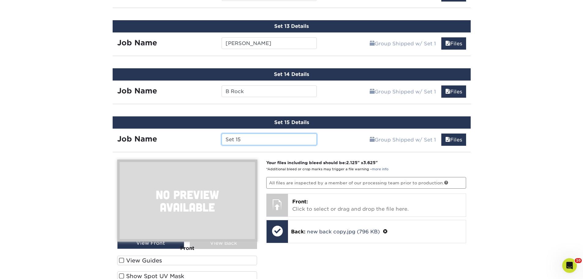
drag, startPoint x: 256, startPoint y: 139, endPoint x: 162, endPoint y: 137, distance: 94.9
click at [162, 137] on div "Job Name Set 15" at bounding box center [217, 139] width 209 height 12
type input "[PERSON_NAME]"
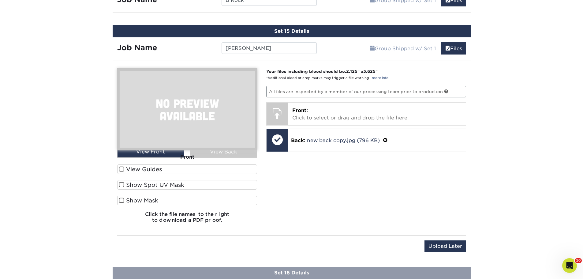
scroll to position [1026, 0]
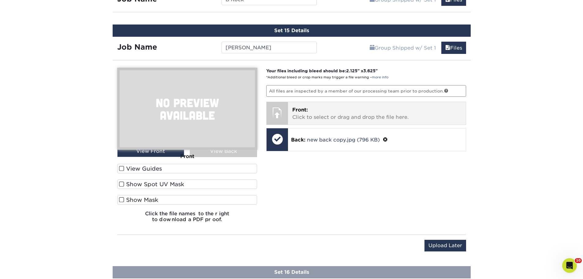
click at [347, 115] on p "Front: Click to select or drag and drop the file here." at bounding box center [376, 113] width 169 height 15
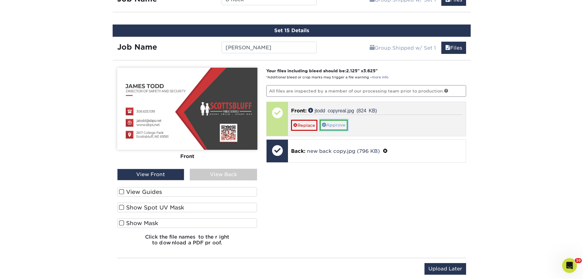
click at [339, 127] on link "Approve" at bounding box center [334, 125] width 28 height 10
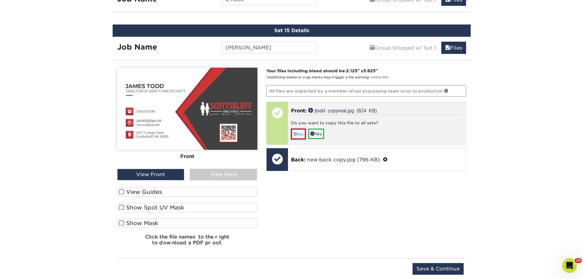
click at [299, 134] on link "No" at bounding box center [298, 134] width 15 height 11
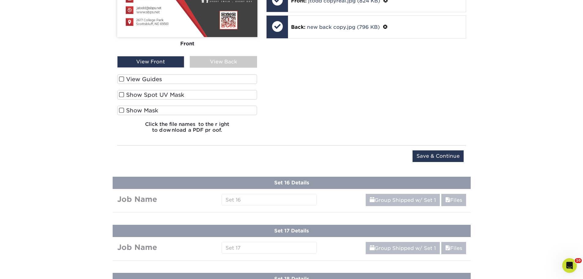
scroll to position [1148, 0]
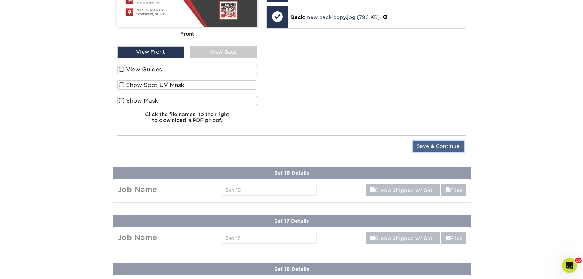
click at [443, 146] on input "Save & Continue" at bounding box center [437, 146] width 51 height 12
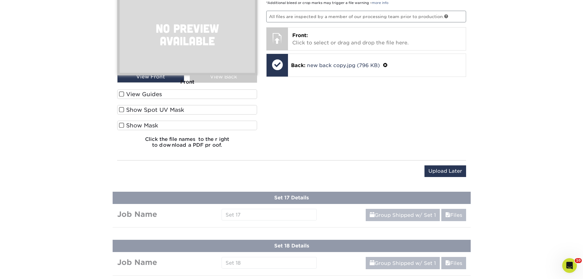
scroll to position [982, 0]
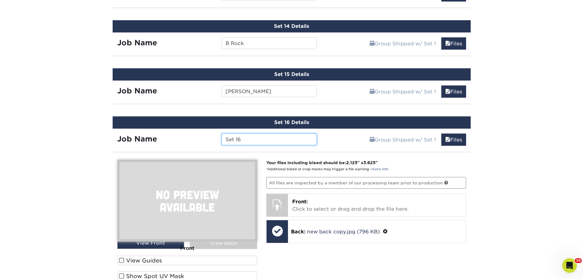
click at [256, 141] on input "Set 16" at bounding box center [269, 139] width 95 height 12
type input "S"
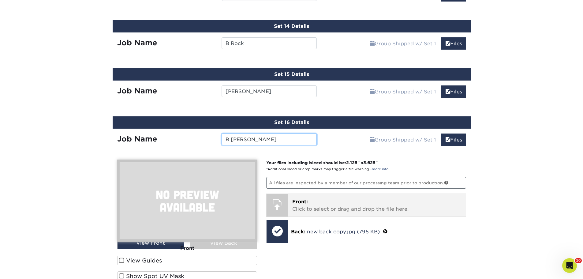
type input "B [PERSON_NAME]"
click at [332, 211] on p "Front: Click to select or drag and drop the file here." at bounding box center [376, 205] width 169 height 15
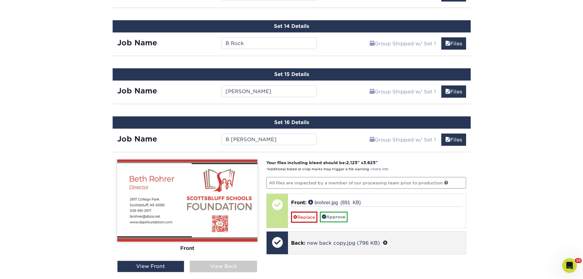
click at [385, 242] on span at bounding box center [385, 243] width 5 height 6
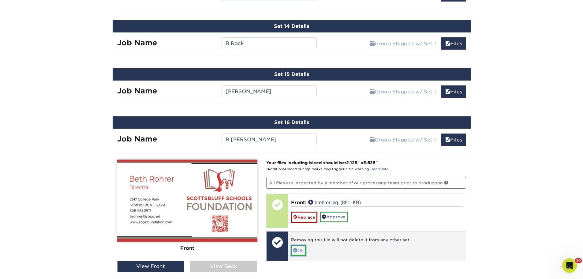
click at [300, 251] on link "Ok" at bounding box center [298, 250] width 15 height 10
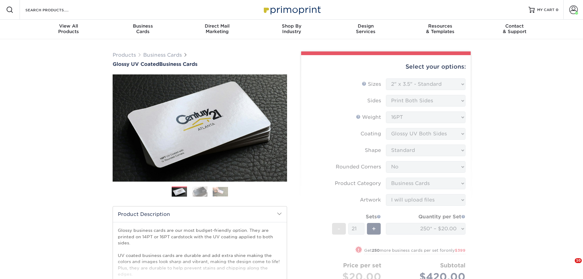
select select "2.00x3.50"
select select "0"
select select "3b5148f1-0588-4f88-a218-97bcfdce65c1"
select select "upload"
select select "250* – $20.00"
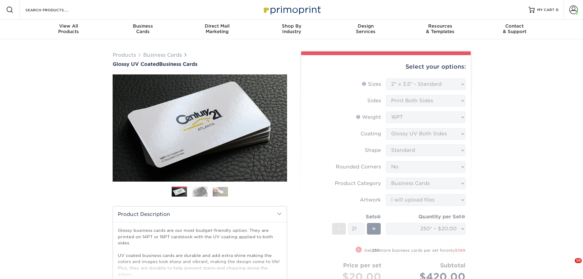
scroll to position [982, 0]
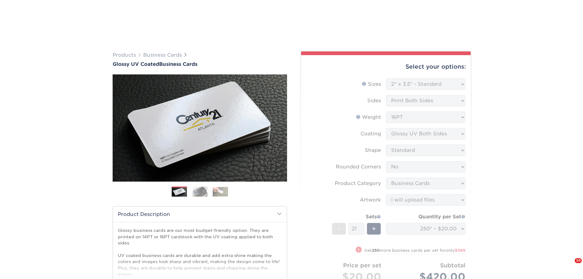
select select "2.00x3.50"
select select "0"
select select "3b5148f1-0588-4f88-a218-97bcfdce65c1"
select select "upload"
select select "250* – $20.00"
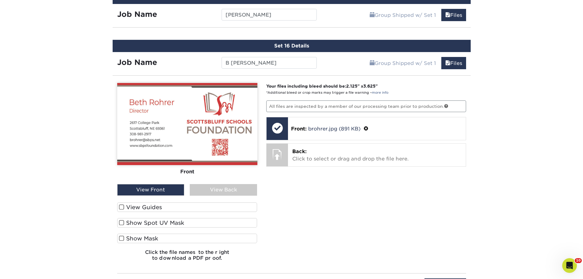
scroll to position [1043, 0]
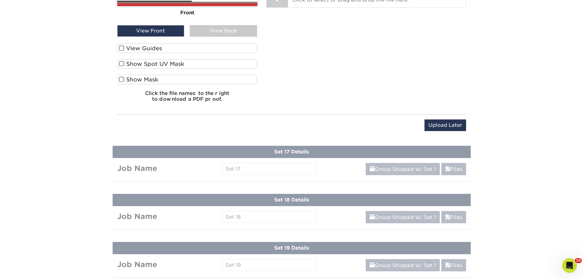
scroll to position [1227, 0]
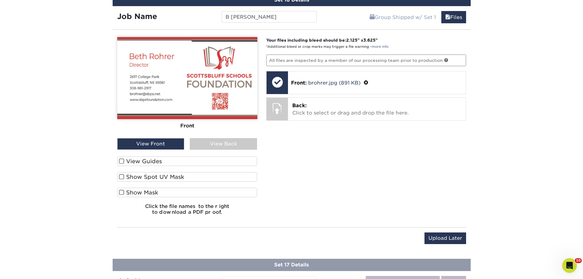
scroll to position [1074, 0]
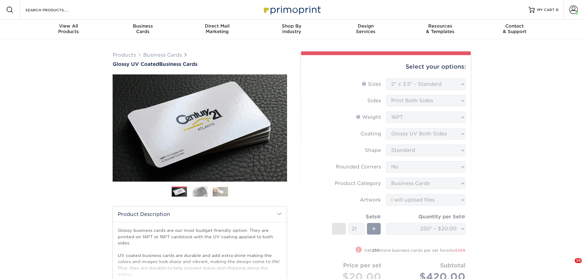
select select "2.00x3.50"
select select "0"
select select "3b5148f1-0588-4f88-a218-97bcfdce65c1"
select select "upload"
select select "250* – $20.00"
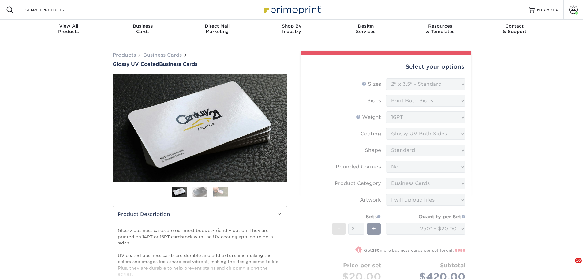
select select "2.00x3.50"
select select "0"
select select "3b5148f1-0588-4f88-a218-97bcfdce65c1"
select select "upload"
select select "250* – $20.00"
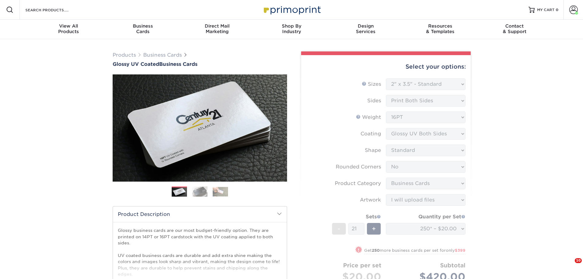
scroll to position [1030, 0]
select select "2.00x3.50"
select select "0"
select select "3b5148f1-0588-4f88-a218-97bcfdce65c1"
select select "upload"
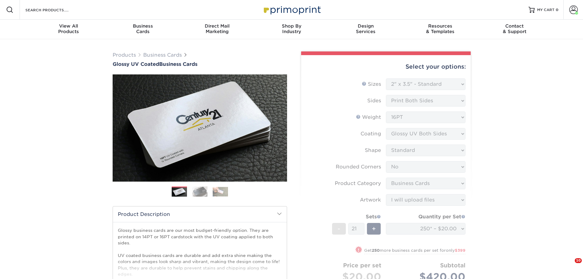
select select "250* – $20.00"
type input "S"
select select "2.00x3.50"
select select "0"
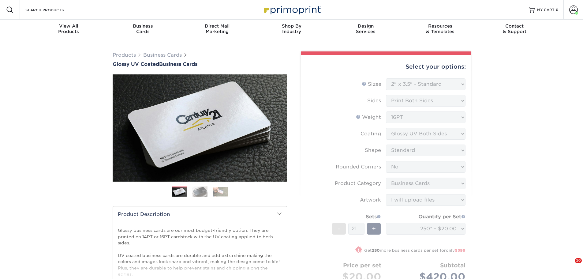
select select "3b5148f1-0588-4f88-a218-97bcfdce65c1"
select select "upload"
select select "250* – $20.00"
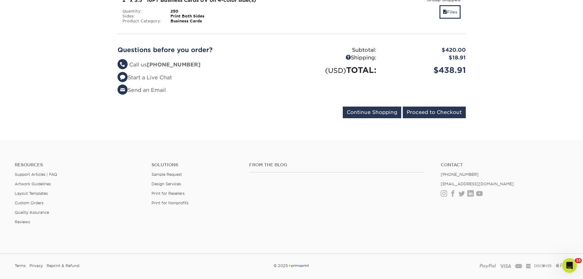
scroll to position [1117, 0]
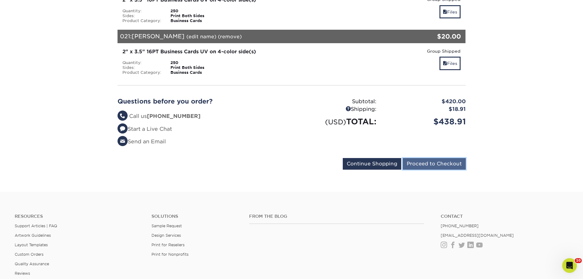
click at [451, 164] on input "Proceed to Checkout" at bounding box center [434, 164] width 63 height 12
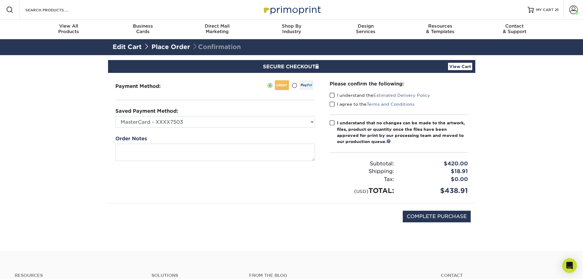
click at [334, 96] on span at bounding box center [332, 95] width 5 height 6
click at [0, 0] on input "I understand the Estimated Delivery Policy" at bounding box center [0, 0] width 0 height 0
click at [334, 105] on span at bounding box center [332, 104] width 5 height 6
click at [0, 0] on input "I agree to the Terms and Conditions" at bounding box center [0, 0] width 0 height 0
click at [331, 124] on span at bounding box center [332, 123] width 5 height 6
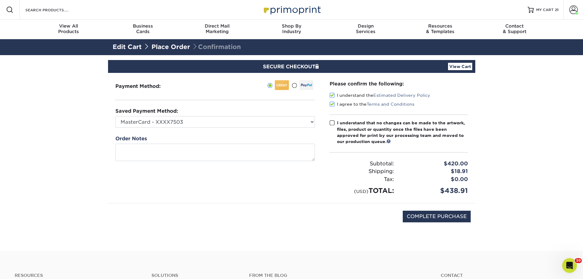
click at [0, 0] on input "I understand that no changes can be made to the artwork, files, product or quan…" at bounding box center [0, 0] width 0 height 0
click at [444, 217] on input "COMPLETE PURCHASE" at bounding box center [437, 217] width 68 height 12
type input "PROCESSING, PLEASE WAIT..."
